Goal: Information Seeking & Learning: Understand process/instructions

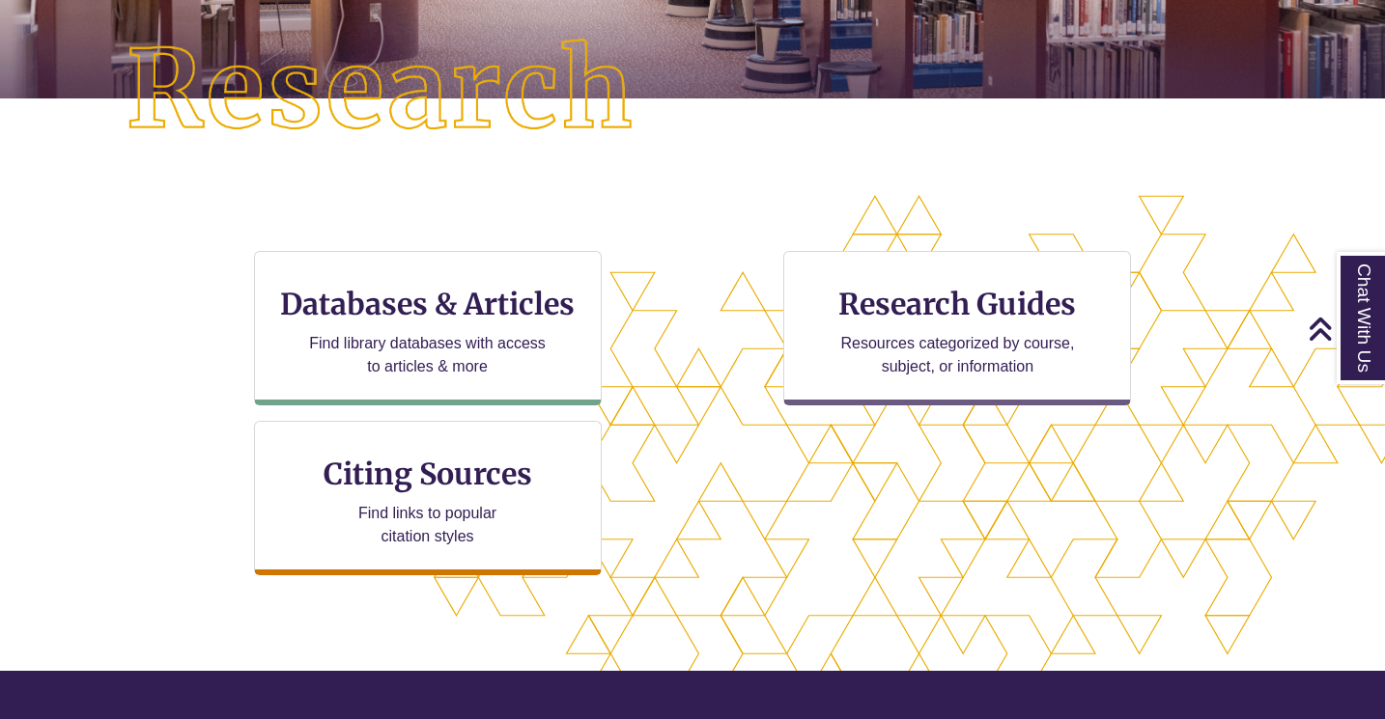
scroll to position [460, 0]
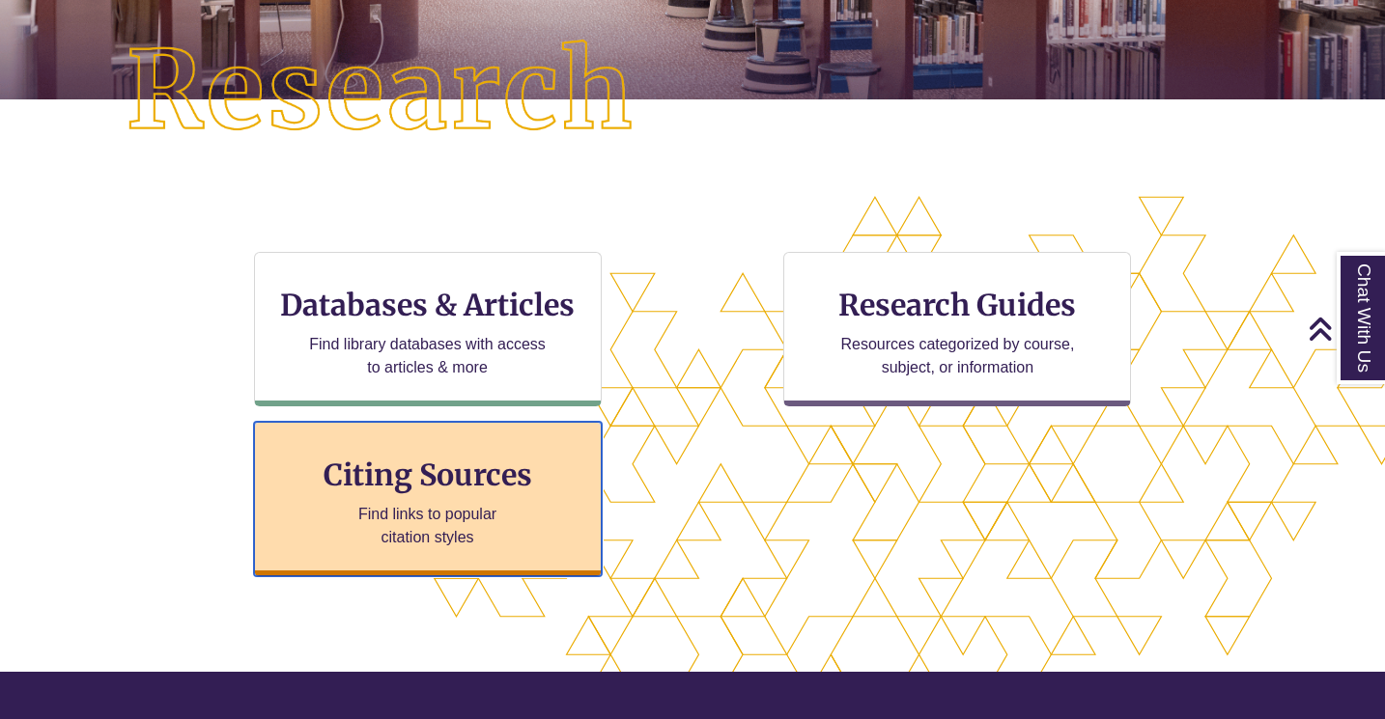
click at [492, 486] on h3 "Citing Sources" at bounding box center [428, 475] width 236 height 37
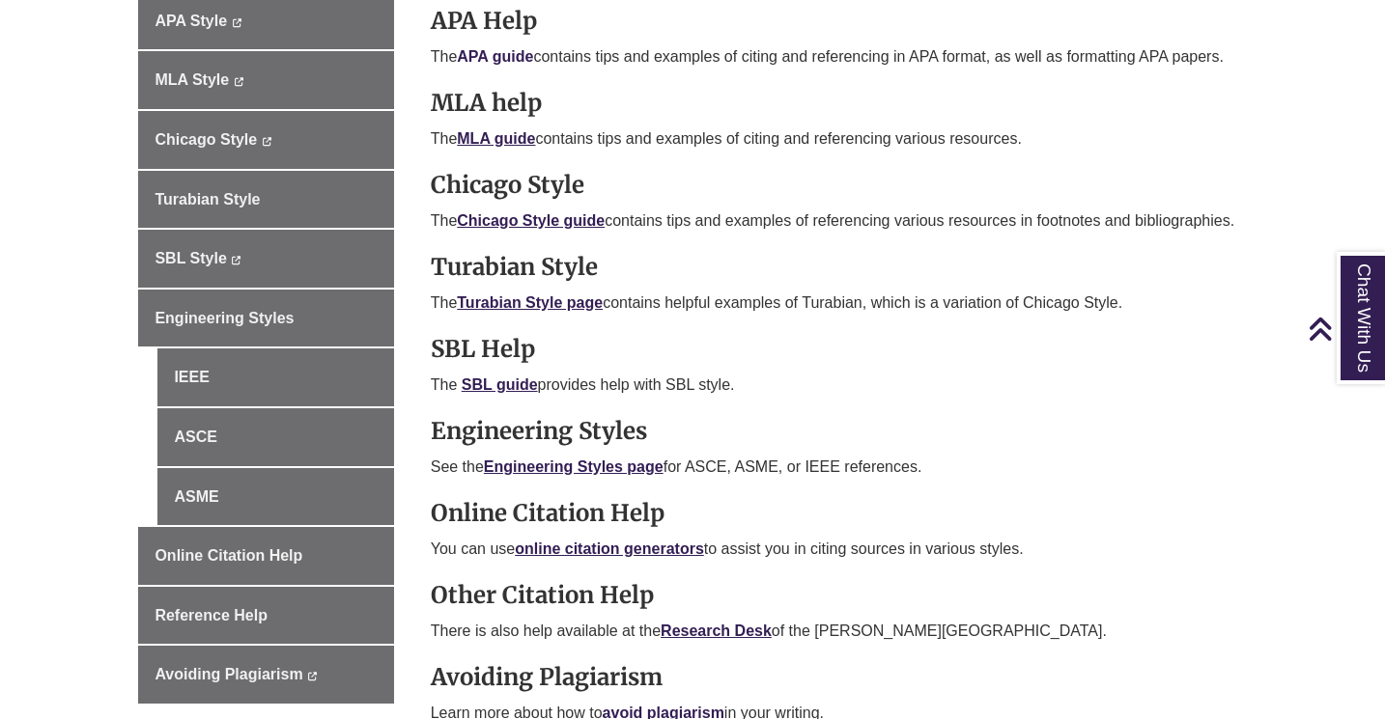
scroll to position [676, 0]
click at [510, 221] on link "Chicago Style guide" at bounding box center [531, 219] width 148 height 16
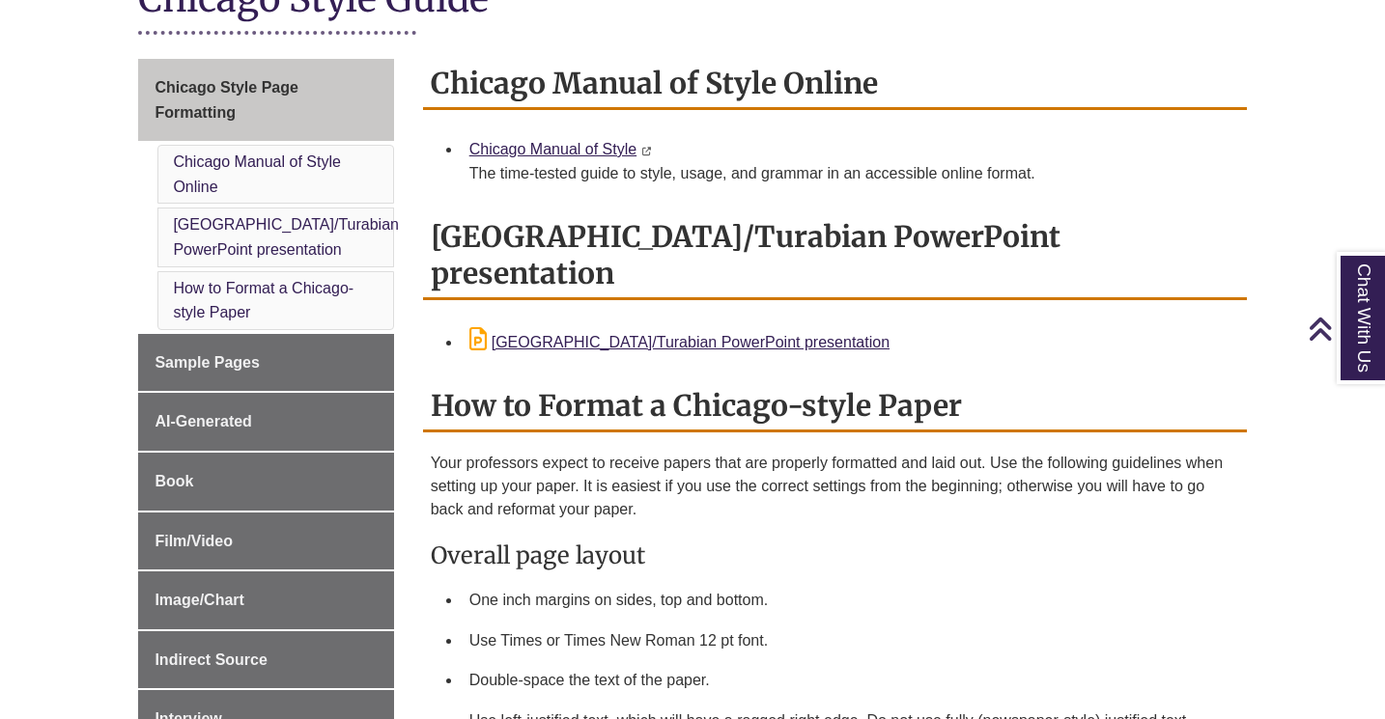
scroll to position [488, 0]
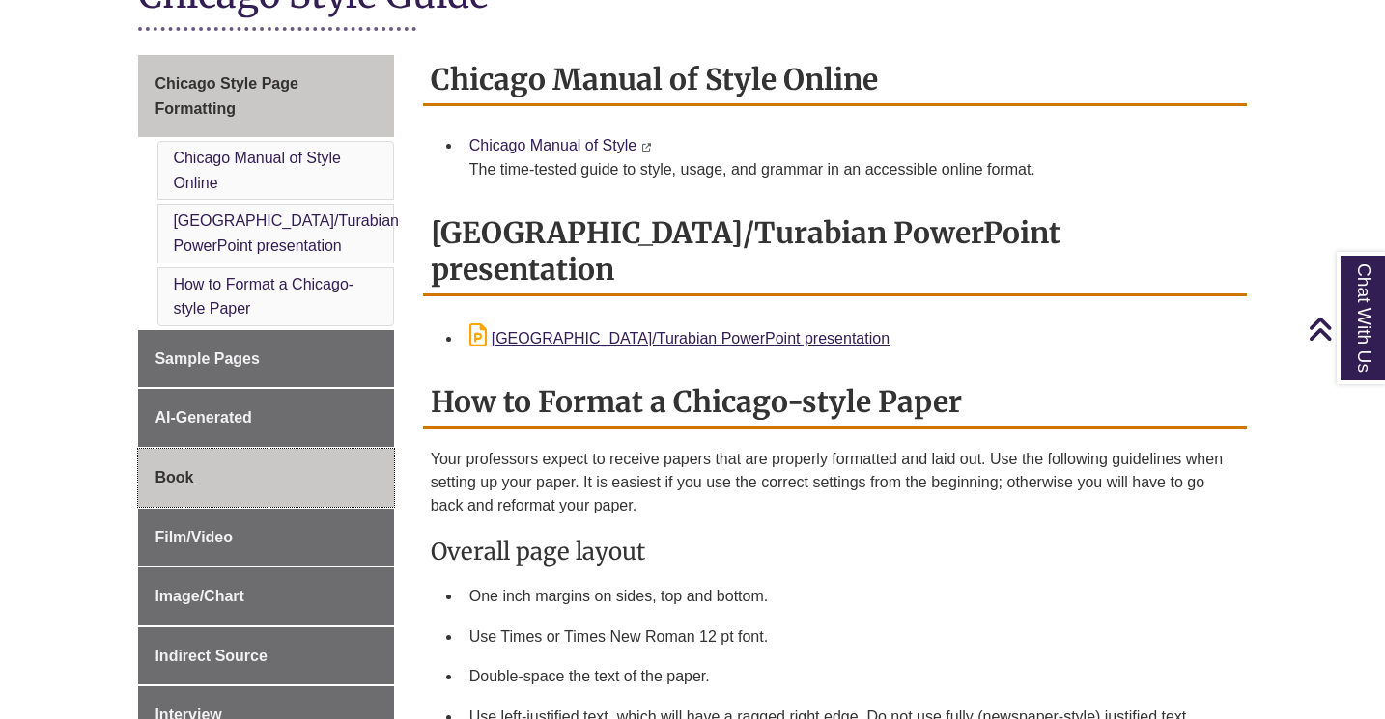
click at [202, 484] on link "Book" at bounding box center [265, 478] width 255 height 58
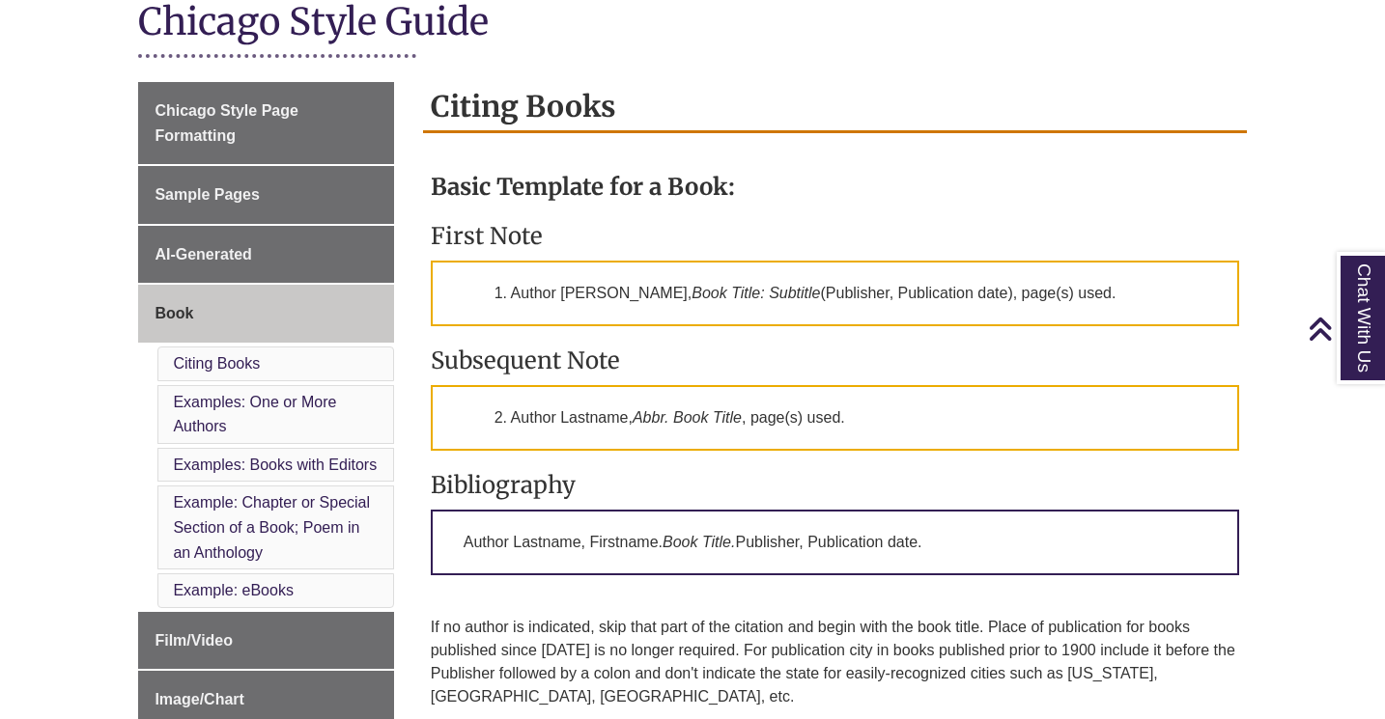
scroll to position [464, 0]
